Goal: Find specific page/section

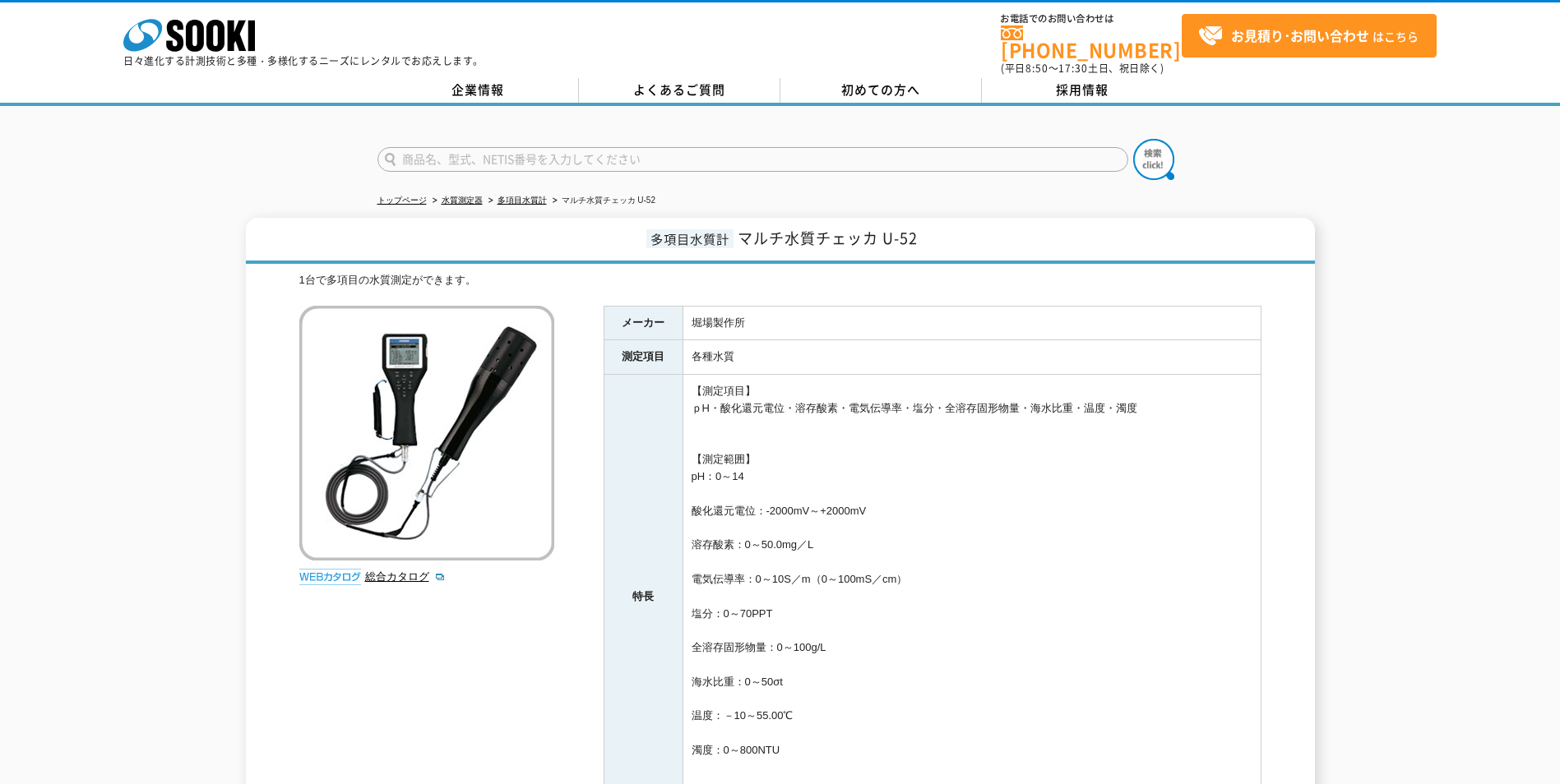
click at [468, 150] on input "text" at bounding box center [752, 160] width 751 height 25
type input "商品名、型式、NETIS番号を入力してください"
click at [472, 196] on link "水質測定器" at bounding box center [462, 200] width 41 height 9
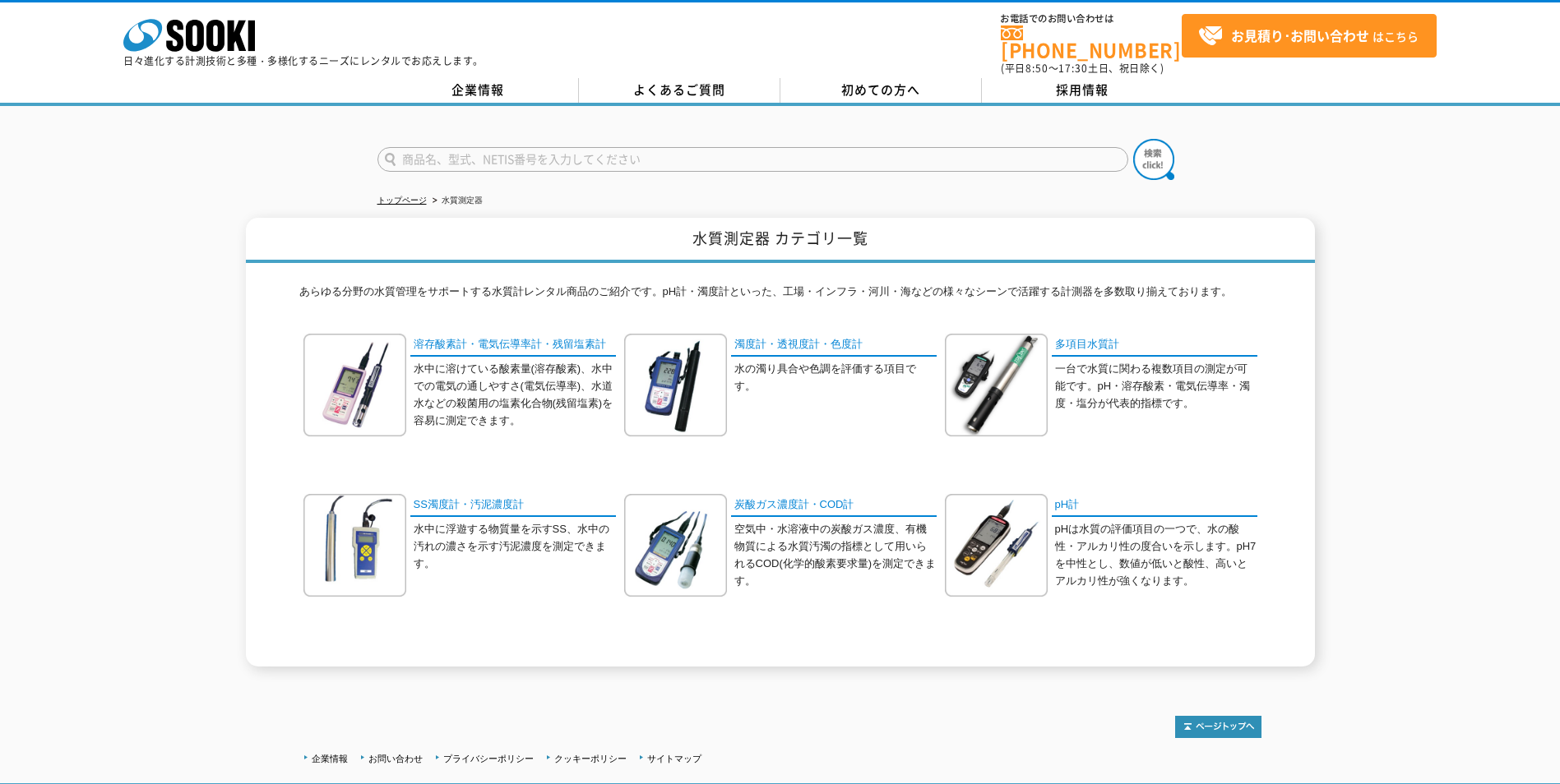
click at [492, 153] on input "text" at bounding box center [752, 160] width 751 height 25
type input "塩化物イオン"
click at [1133, 139] on button at bounding box center [1154, 160] width 41 height 41
